Goal: Task Accomplishment & Management: Manage account settings

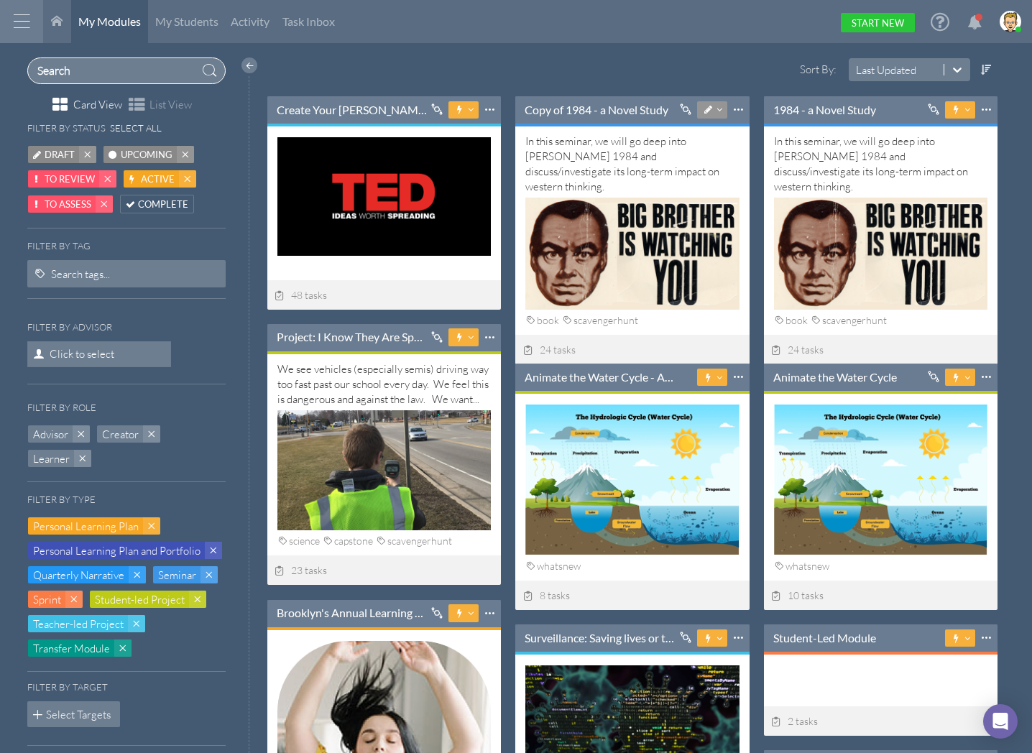
click at [102, 70] on input "text" at bounding box center [126, 70] width 199 height 27
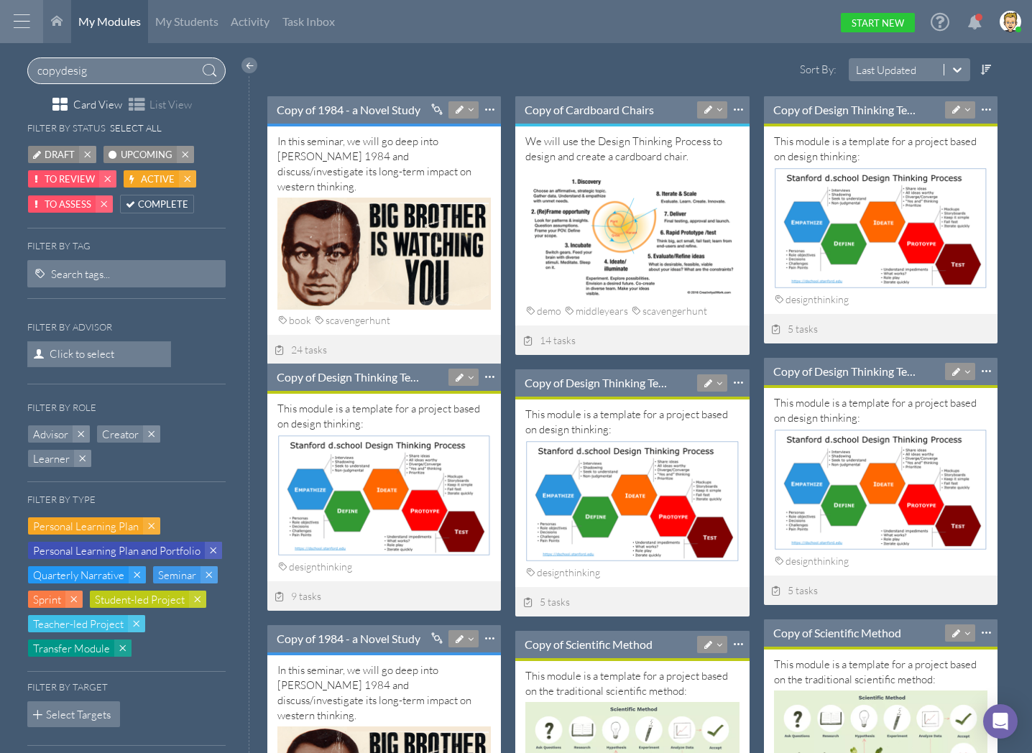
type input "copydesign"
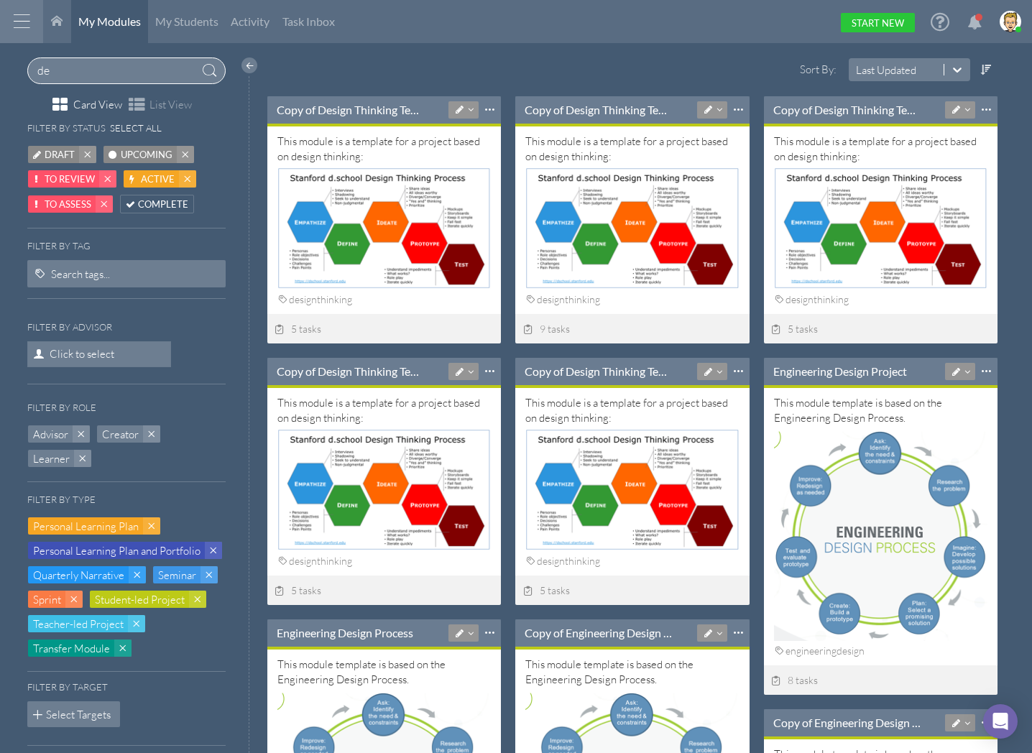
type input "d"
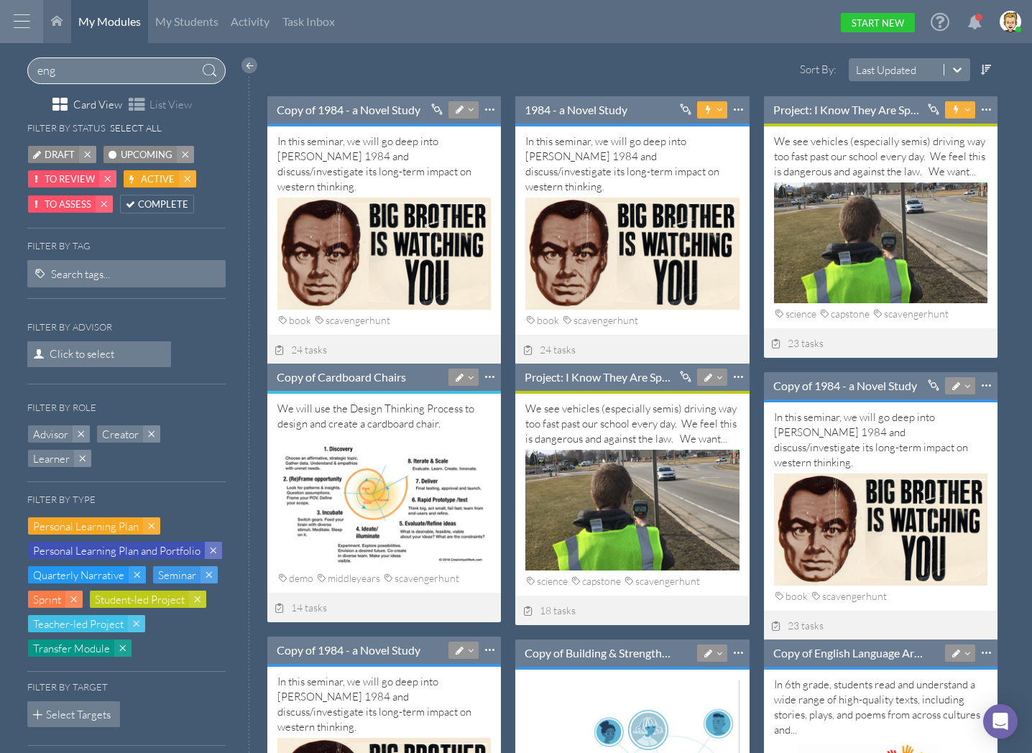
type input "eng"
click at [138, 577] on span at bounding box center [137, 574] width 17 height 17
click at [211, 556] on span at bounding box center [213, 550] width 17 height 17
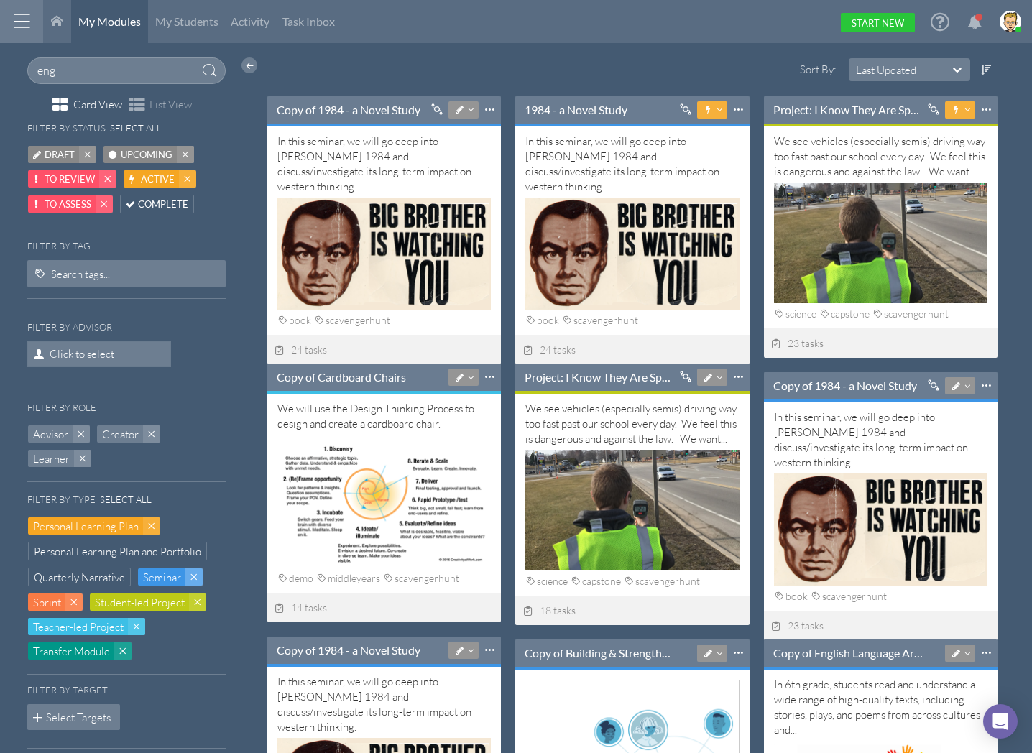
click at [193, 574] on span at bounding box center [193, 576] width 17 height 17
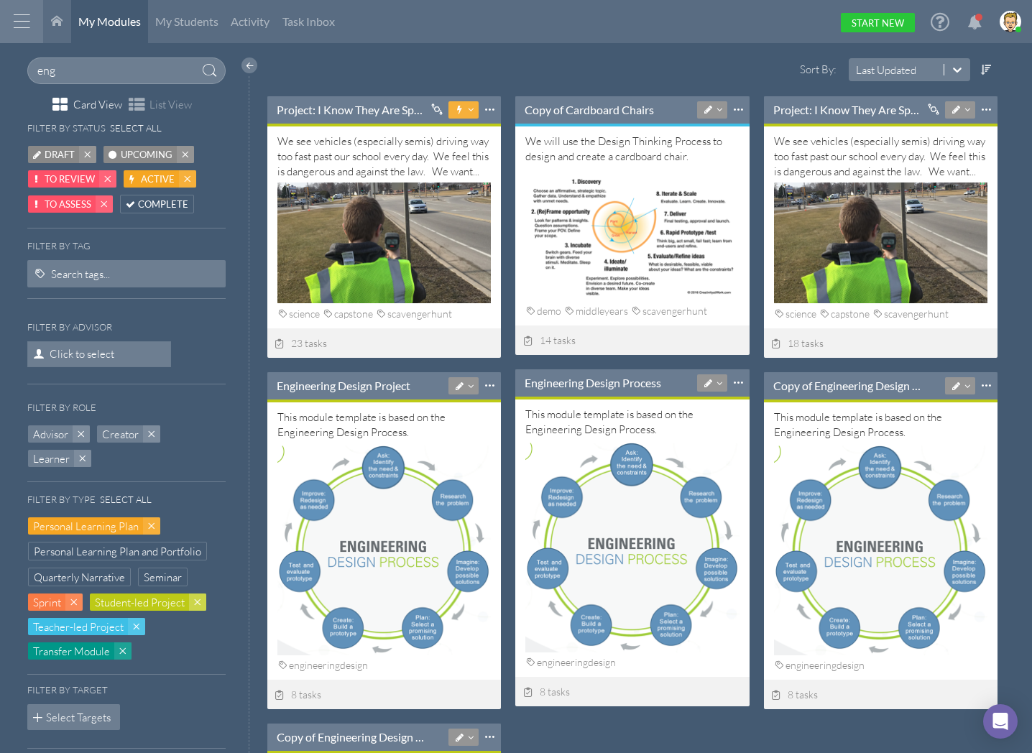
click at [201, 605] on span at bounding box center [197, 602] width 17 height 17
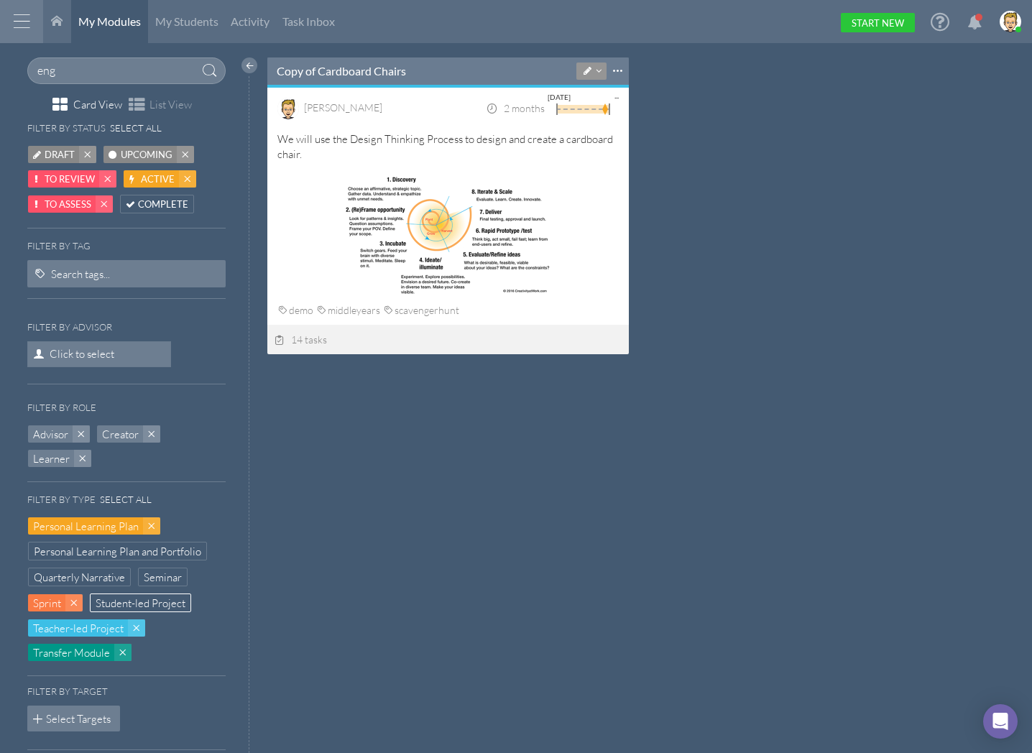
click at [133, 607] on span "Student-led Project" at bounding box center [141, 603] width 90 height 15
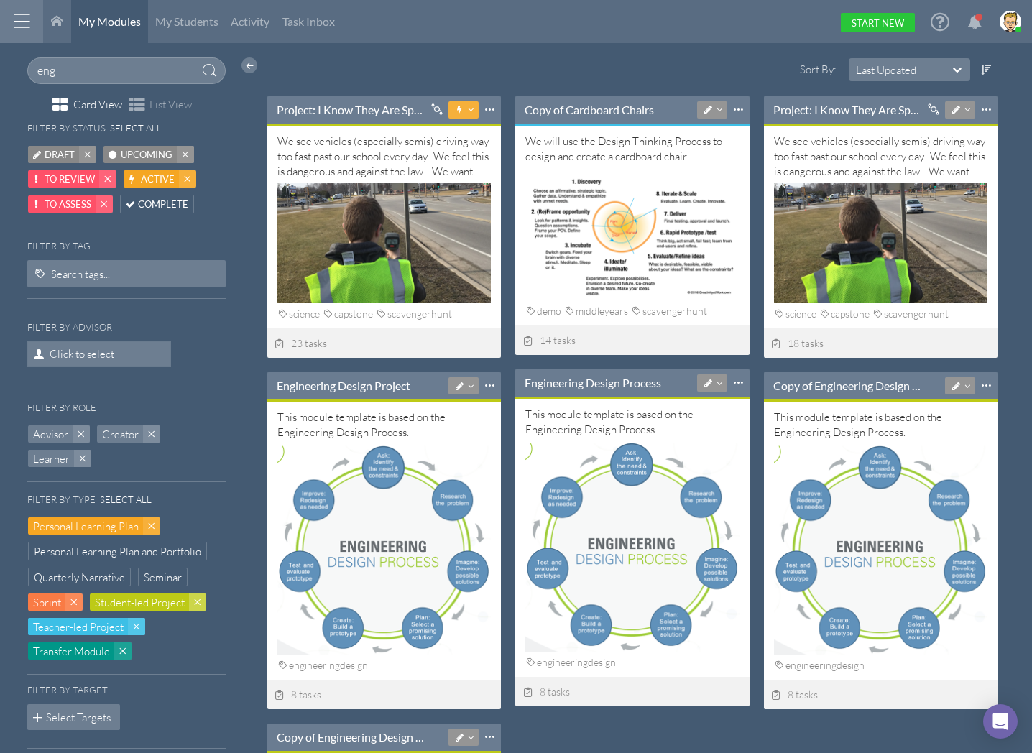
click at [200, 610] on span at bounding box center [197, 602] width 17 height 17
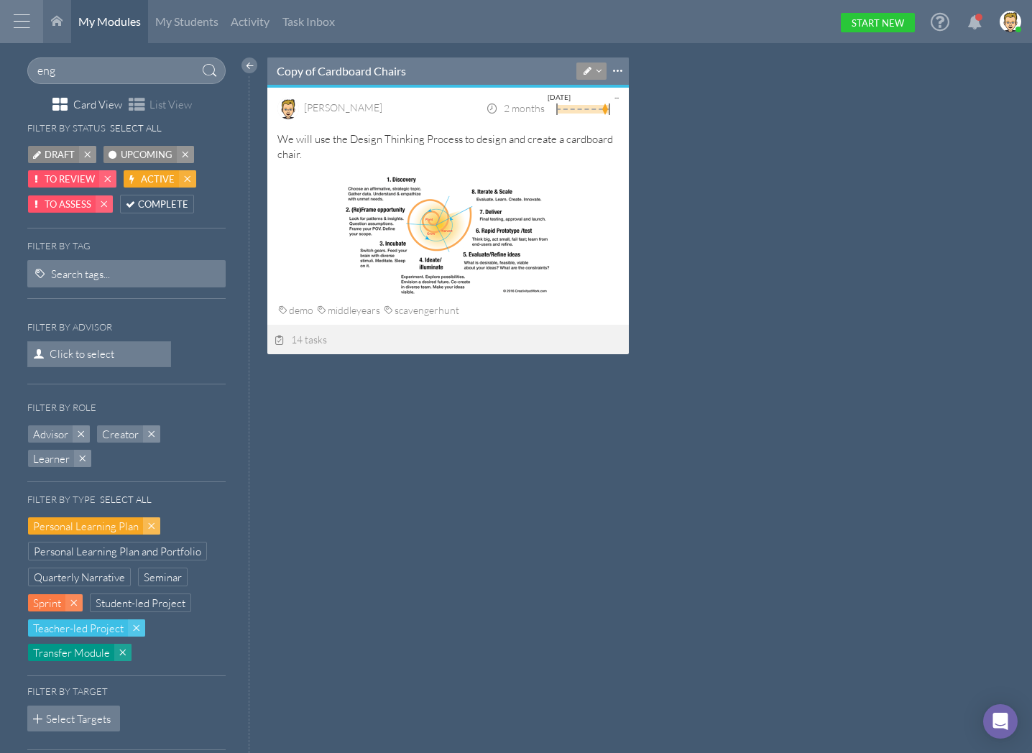
click at [157, 532] on span at bounding box center [151, 525] width 17 height 17
click at [121, 602] on span "Student-led Project" at bounding box center [141, 604] width 90 height 15
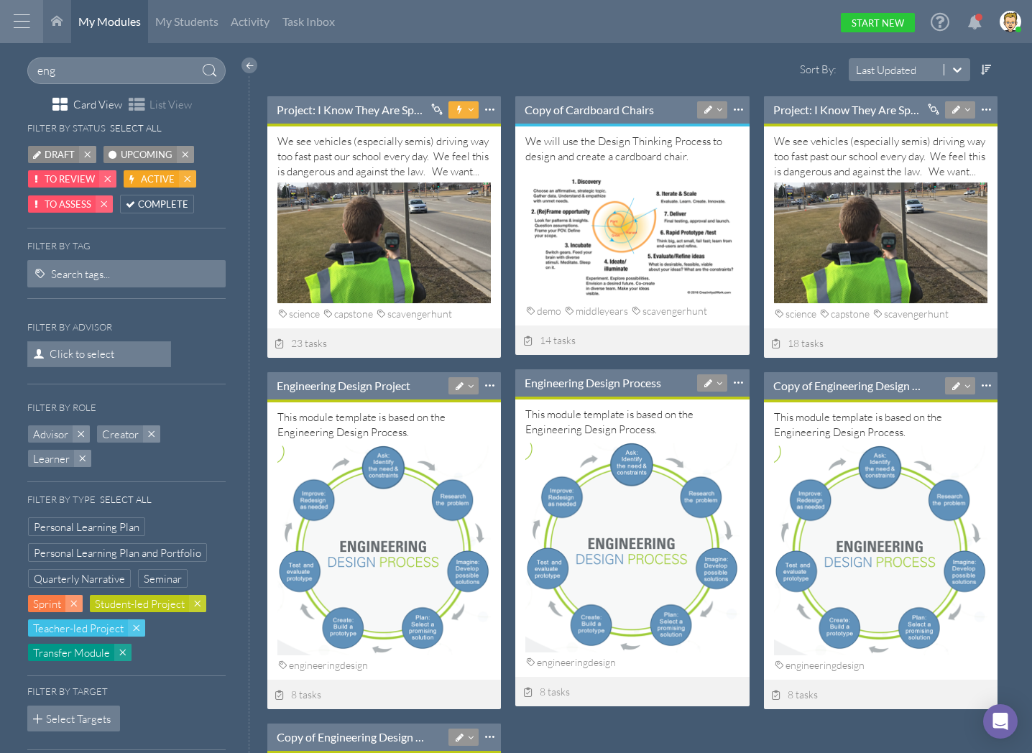
click at [75, 601] on span at bounding box center [73, 603] width 17 height 17
click at [135, 629] on span at bounding box center [136, 629] width 17 height 17
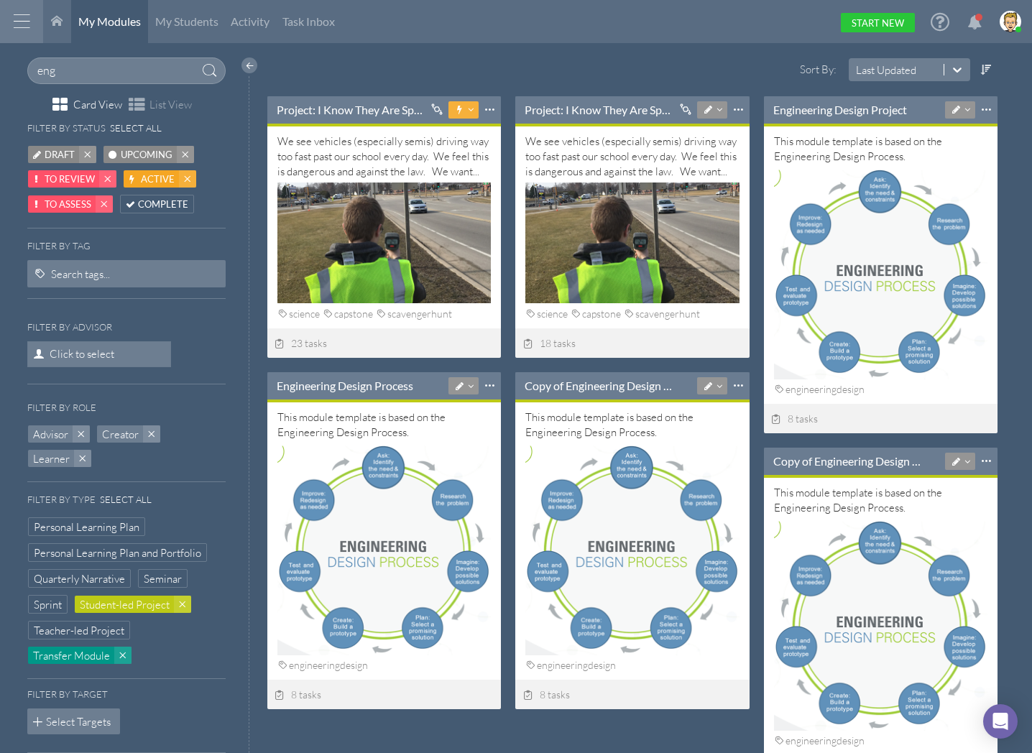
click at [121, 658] on span at bounding box center [122, 655] width 17 height 17
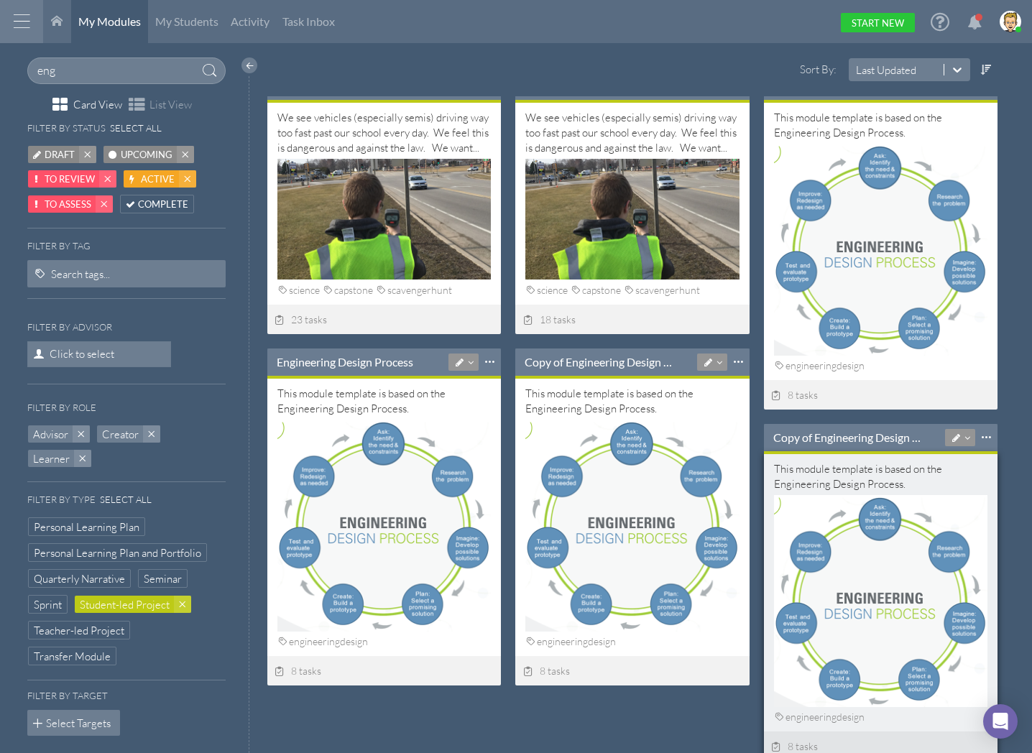
click at [805, 445] on div "Copy of Engineering Design Process Pin to Top Make a copy Warehouse Download as…" at bounding box center [881, 437] width 216 height 18
click at [804, 439] on link "Copy of Engineering Design Process" at bounding box center [848, 438] width 151 height 16
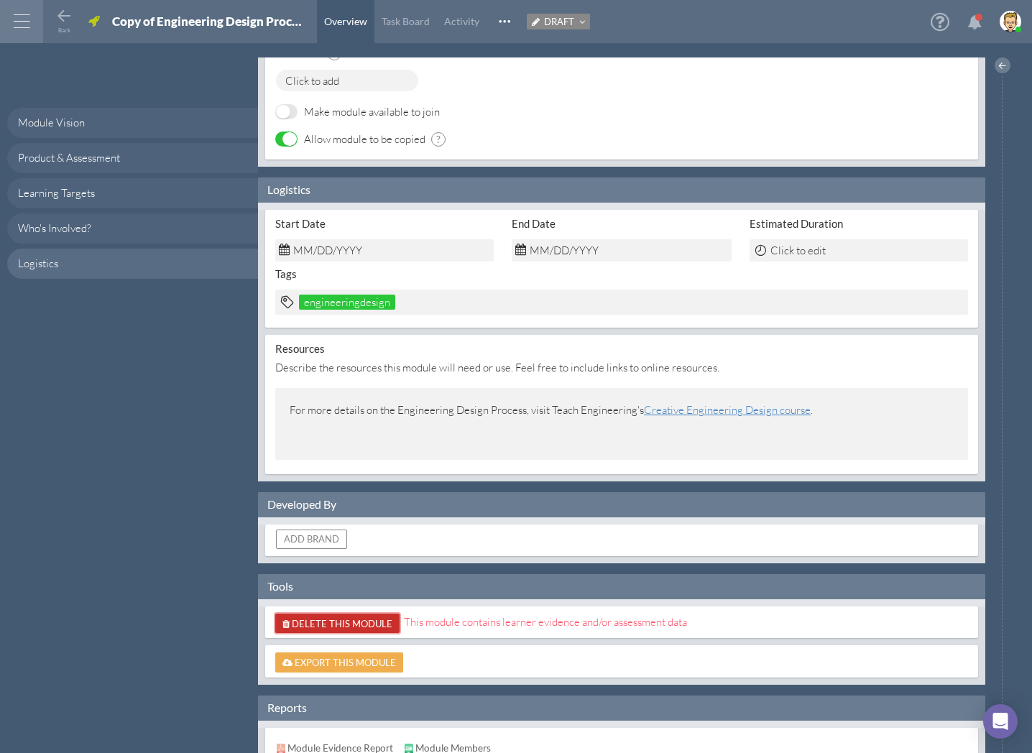
click at [341, 618] on span "Delete This Module" at bounding box center [342, 623] width 101 height 11
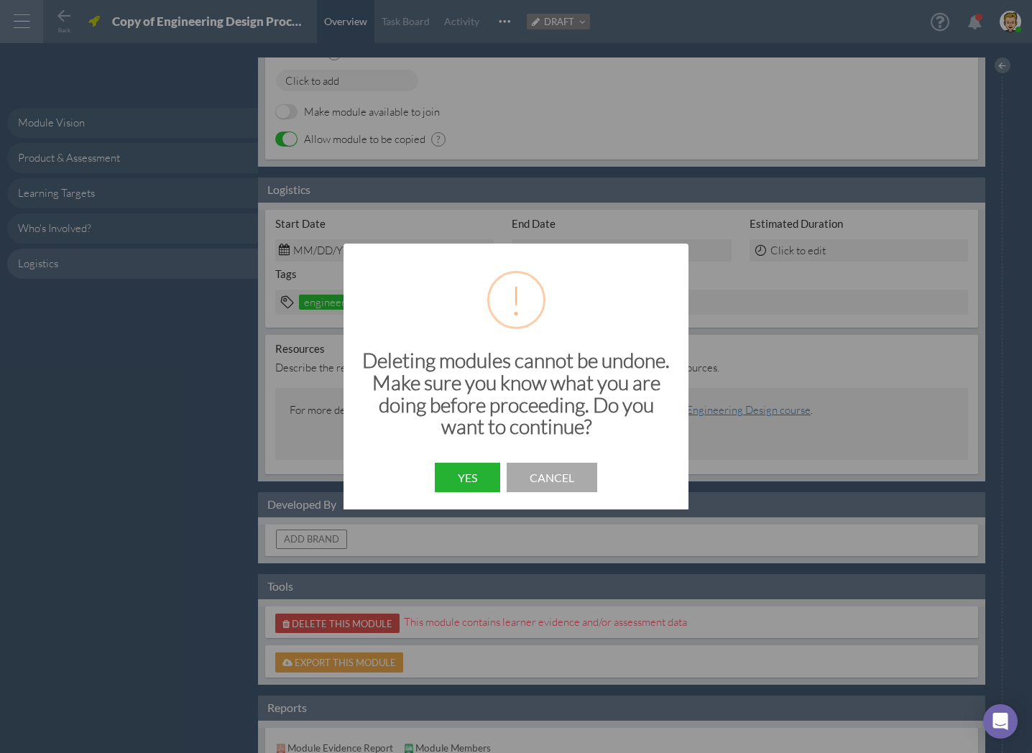
click at [458, 472] on button "Yes" at bounding box center [467, 477] width 65 height 29
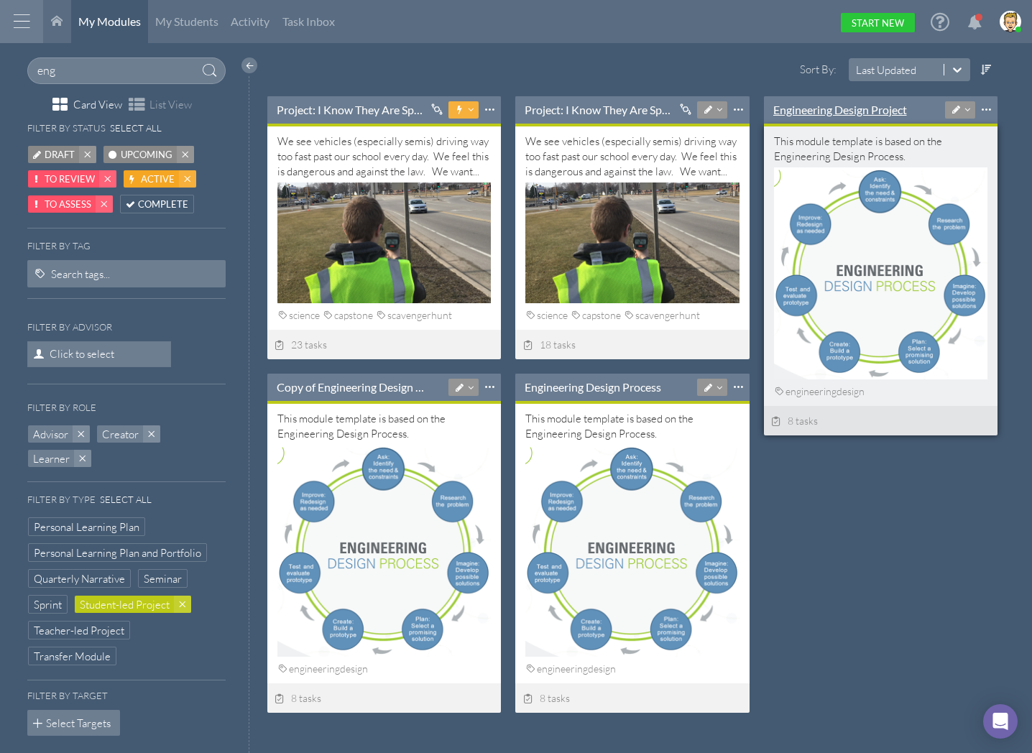
click at [842, 110] on link "Engineering Design Project" at bounding box center [840, 110] width 134 height 16
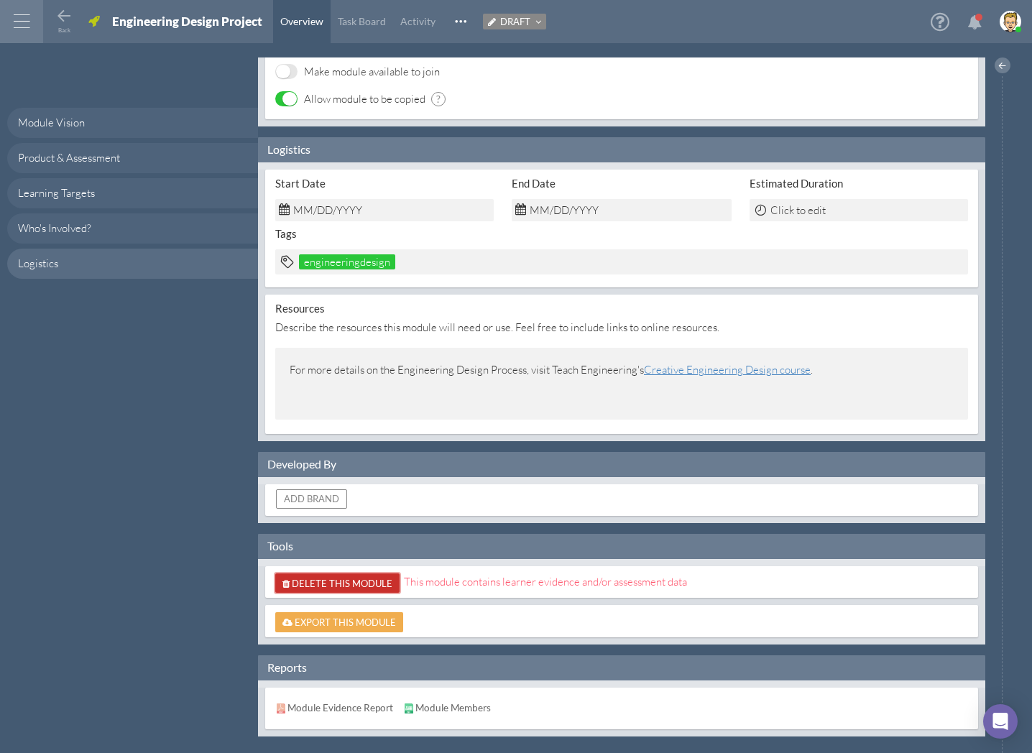
click at [345, 578] on span "Delete This Module" at bounding box center [342, 583] width 101 height 11
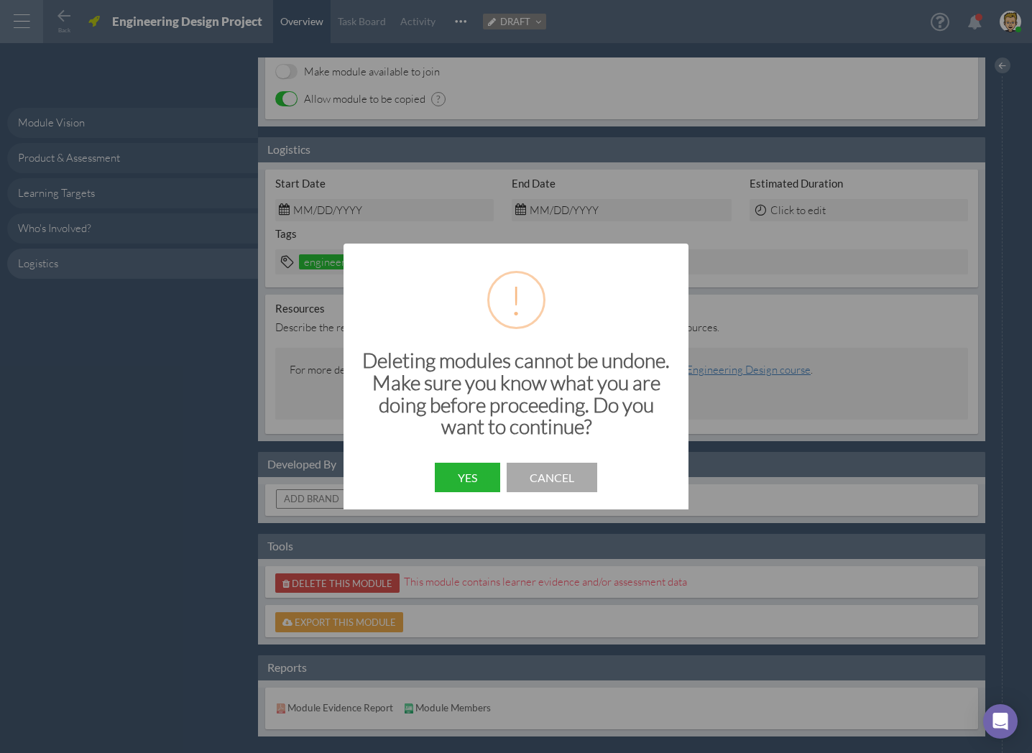
click at [471, 481] on button "Yes" at bounding box center [467, 477] width 65 height 29
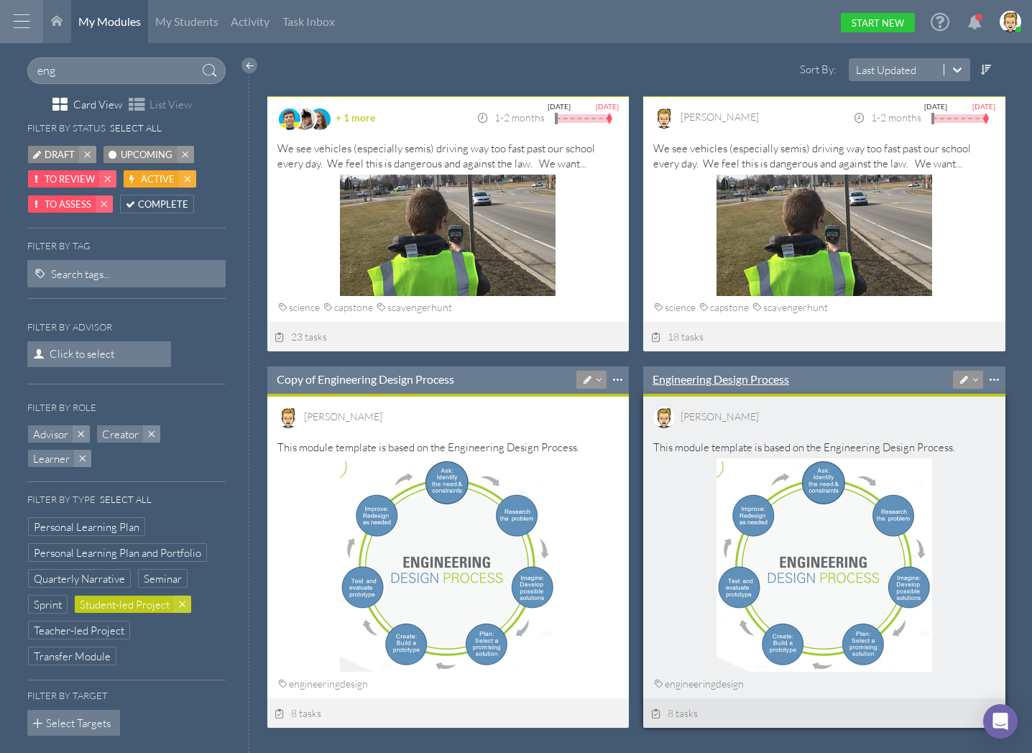
click at [752, 385] on link "Engineering Design Process" at bounding box center [721, 380] width 137 height 16
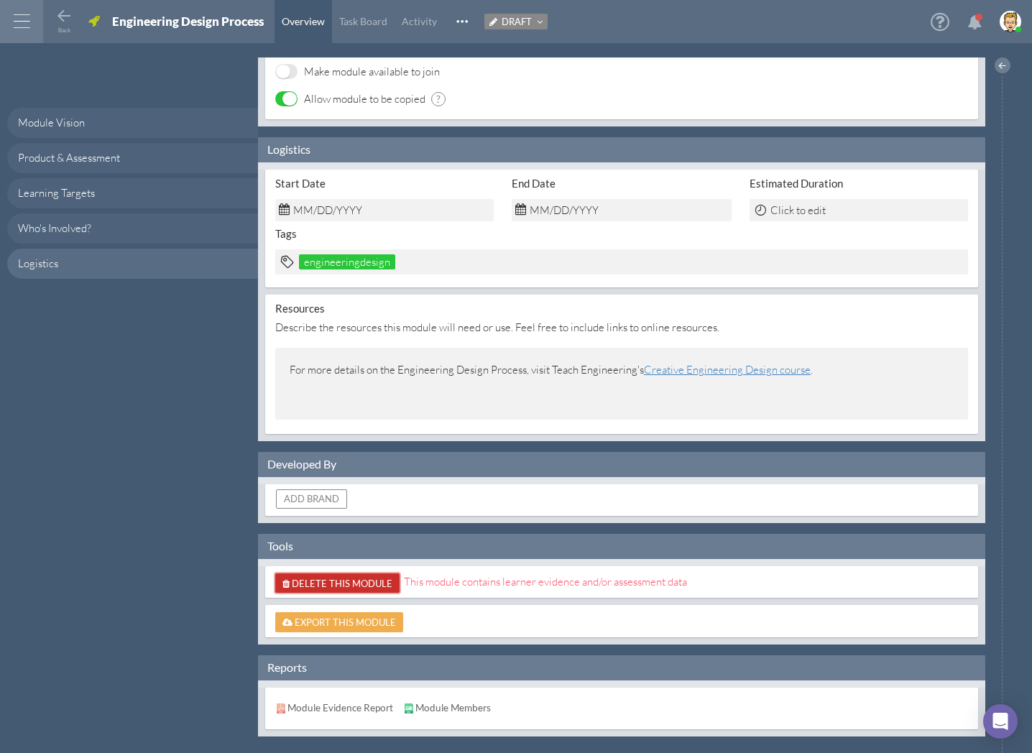
click at [368, 578] on span "Delete This Module" at bounding box center [342, 583] width 101 height 11
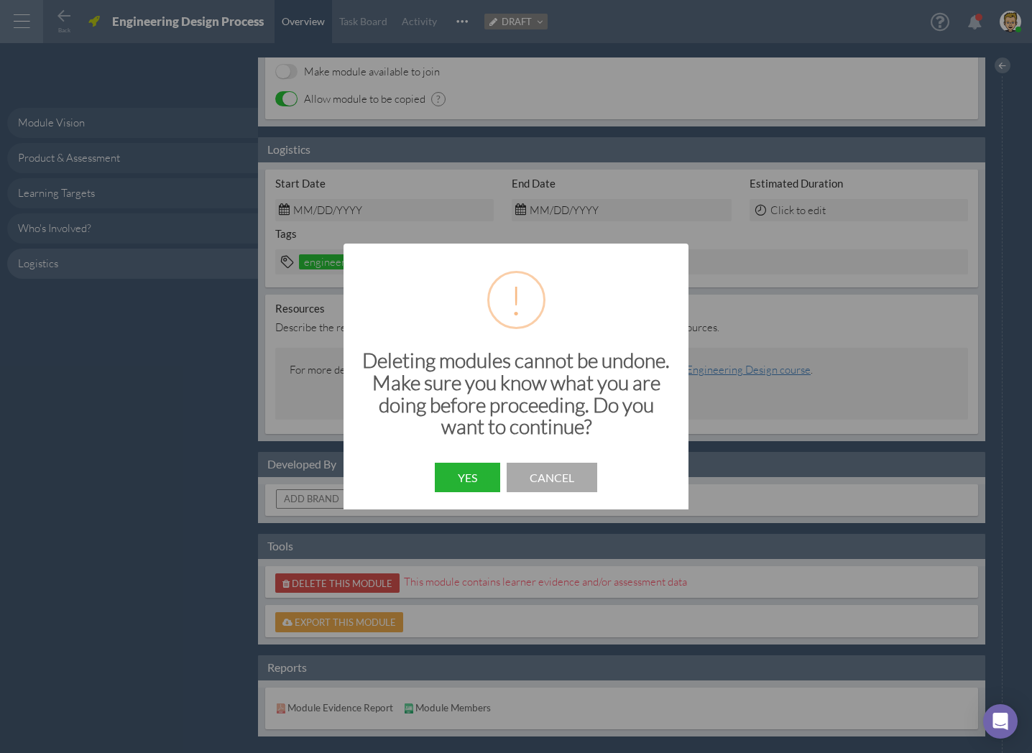
click at [449, 481] on button "Yes" at bounding box center [467, 477] width 65 height 29
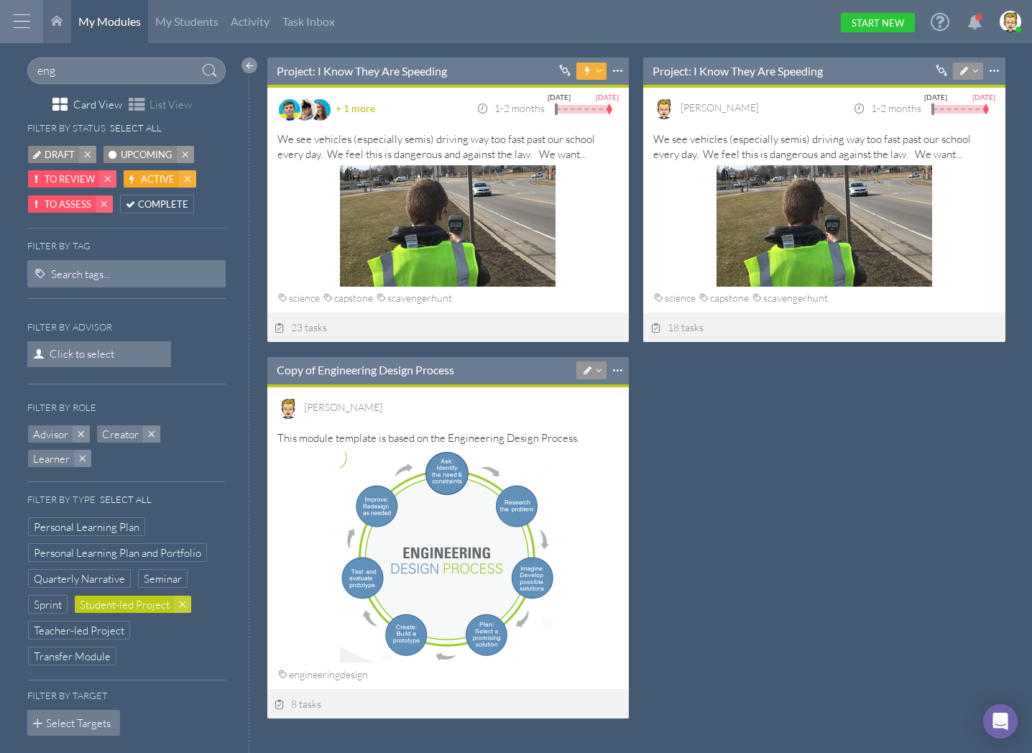
click at [241, 66] on div at bounding box center [249, 65] width 16 height 16
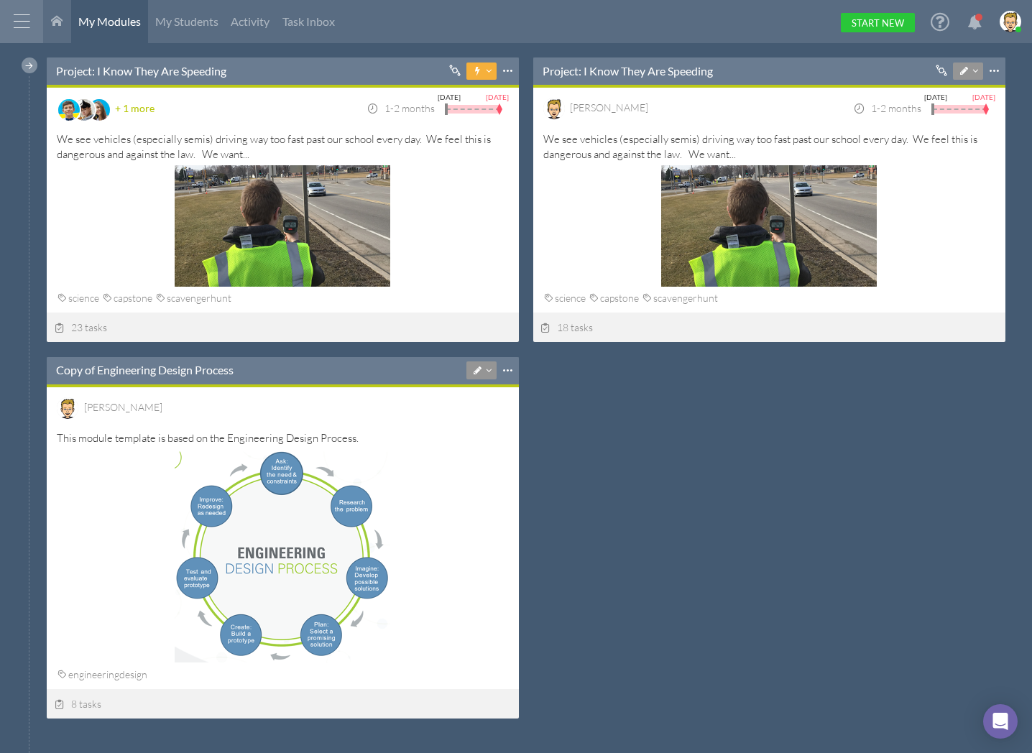
scroll to position [384, 494]
click at [192, 24] on span "My Students" at bounding box center [186, 21] width 63 height 14
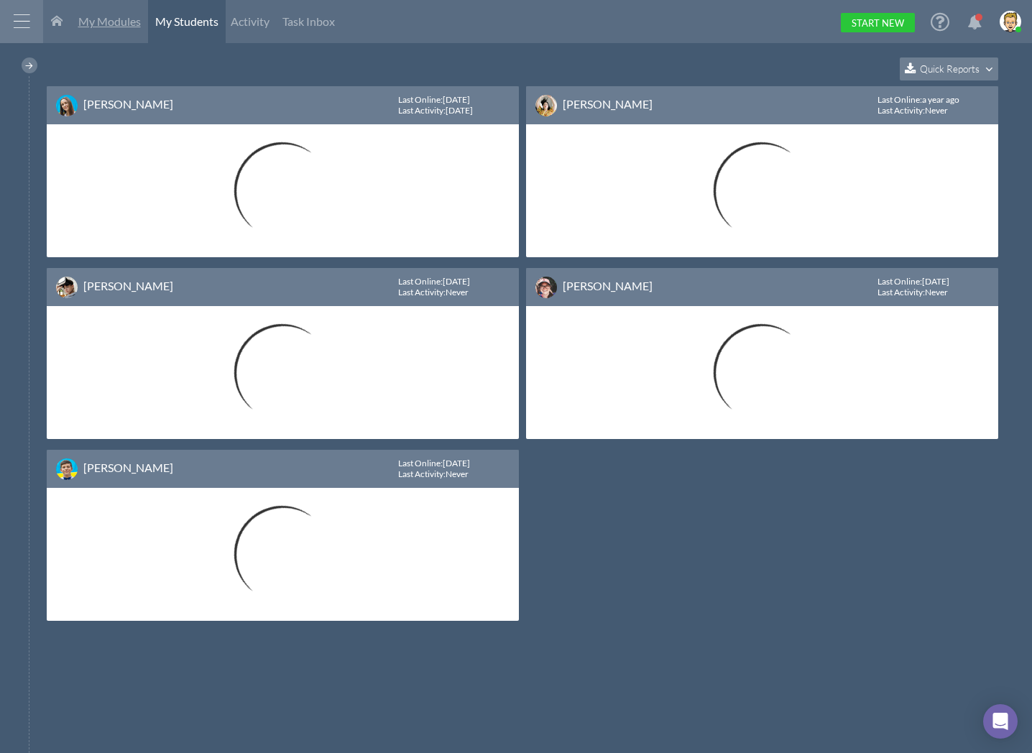
click at [112, 12] on link "My Modules" at bounding box center [109, 21] width 77 height 43
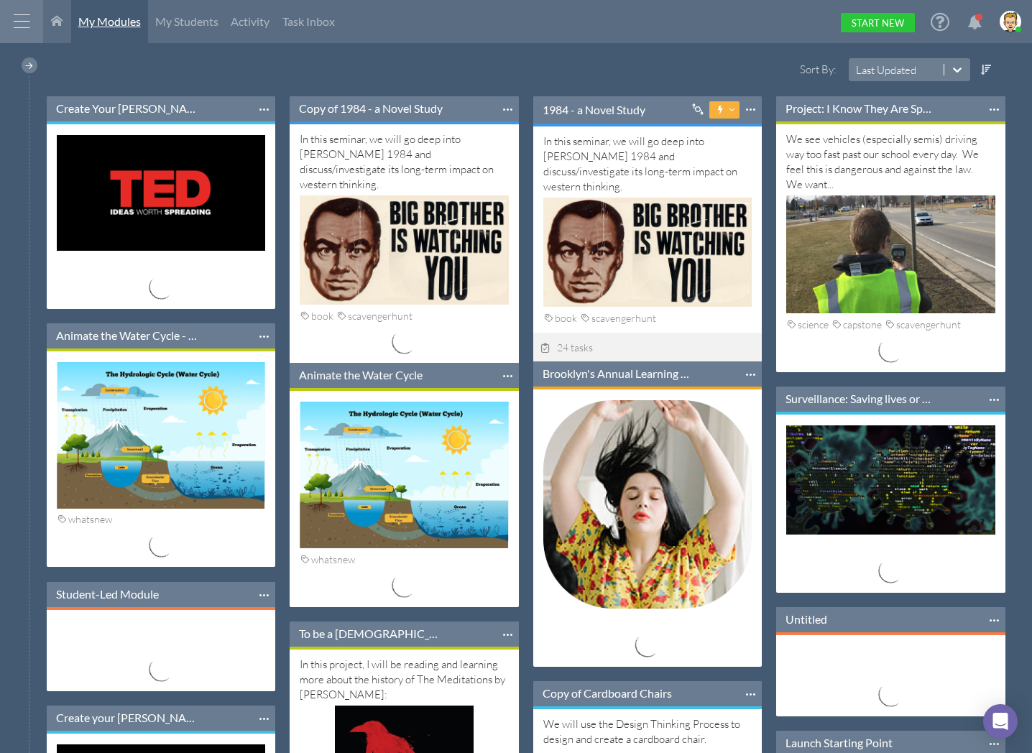
scroll to position [267, 250]
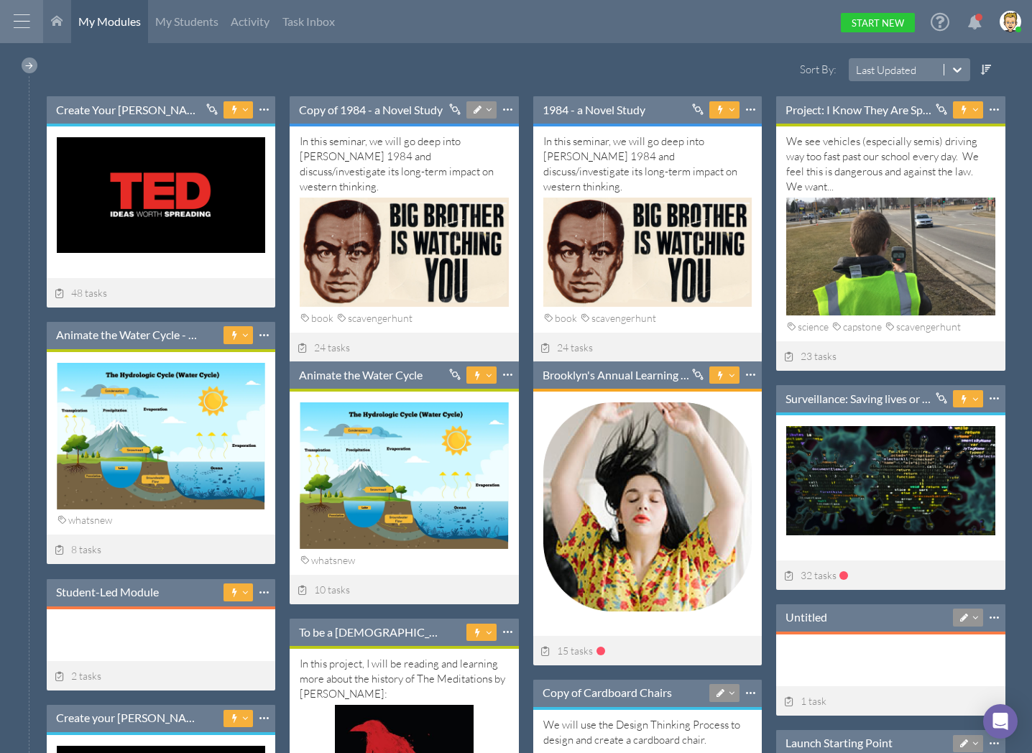
click at [27, 63] on div at bounding box center [30, 65] width 16 height 16
